Goal: Transaction & Acquisition: Purchase product/service

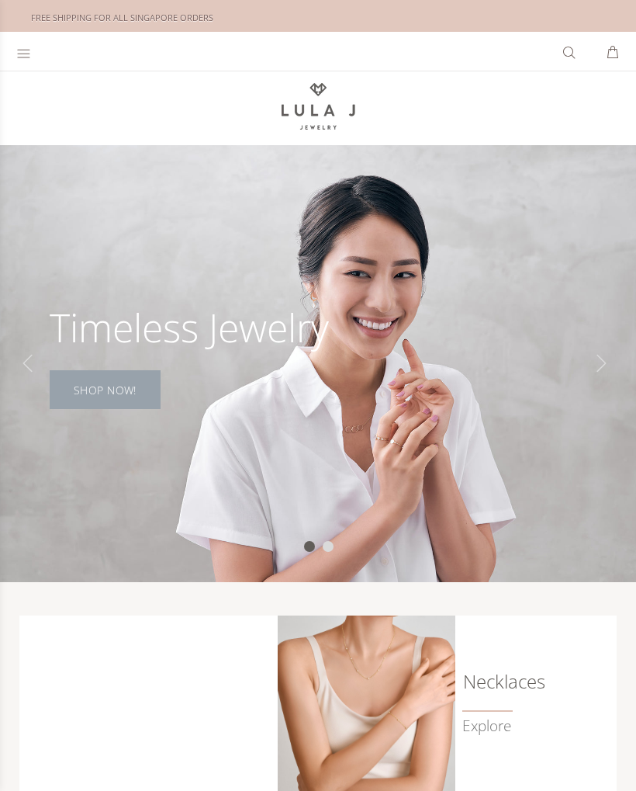
click at [82, 384] on link "SHOP NOW!" at bounding box center [105, 389] width 111 height 39
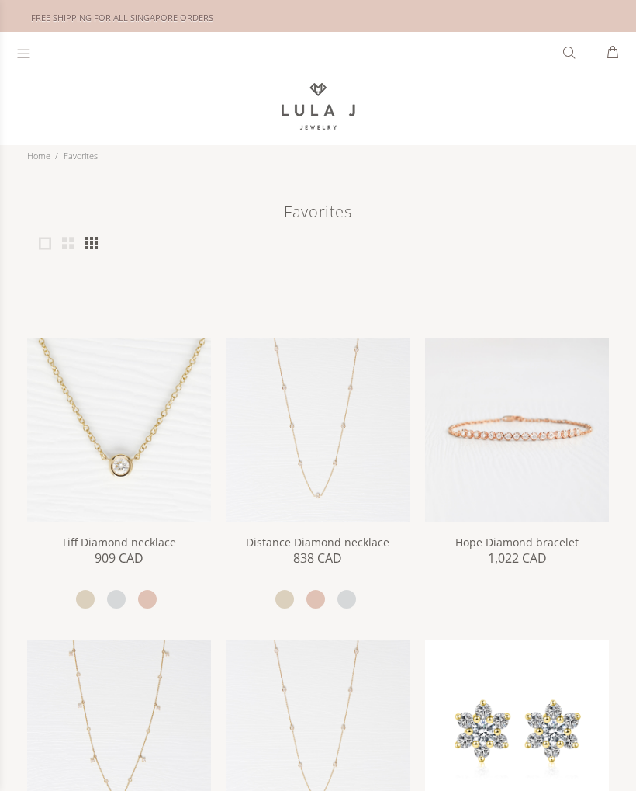
click at [22, 51] on icon at bounding box center [23, 54] width 15 height 16
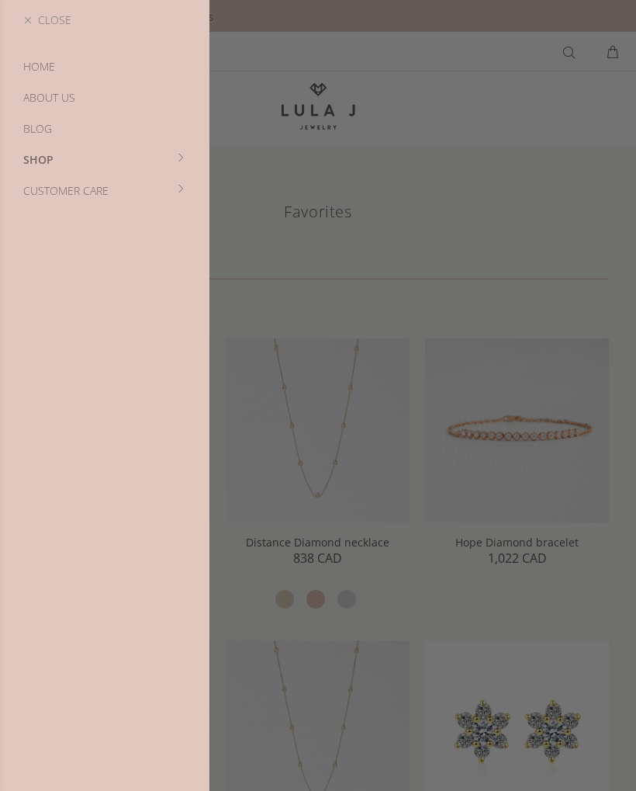
click at [28, 161] on link "Shop" at bounding box center [104, 159] width 209 height 31
click at [41, 92] on link "New Arrivals" at bounding box center [104, 97] width 209 height 31
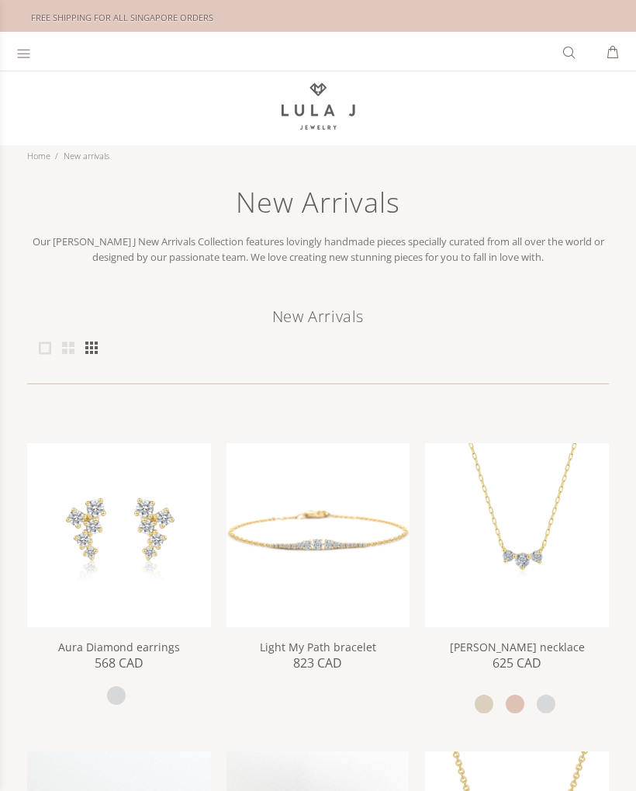
click at [26, 58] on icon at bounding box center [23, 54] width 15 height 16
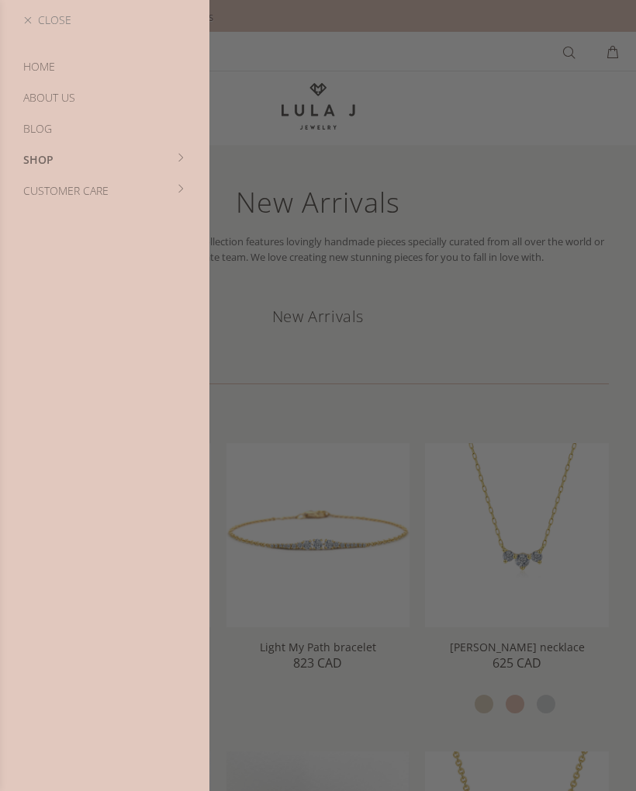
click at [40, 164] on link "Shop" at bounding box center [104, 159] width 209 height 31
click at [50, 199] on link "Bracelets" at bounding box center [104, 190] width 209 height 31
